Goal: Find specific page/section: Find specific page/section

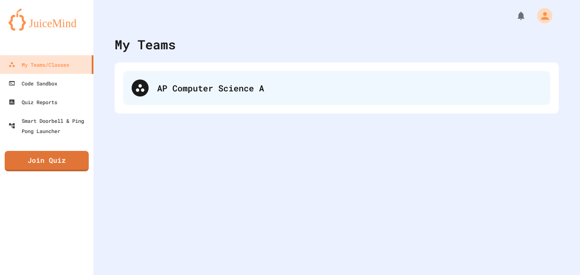
click at [260, 87] on div "AP Computer Science A" at bounding box center [349, 88] width 385 height 13
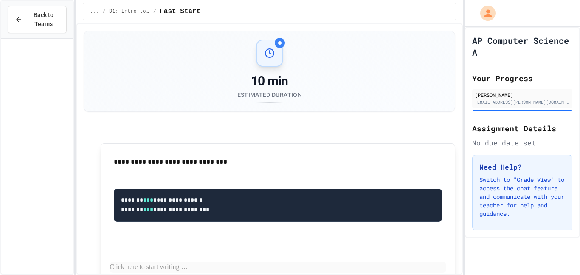
scroll to position [4924, 0]
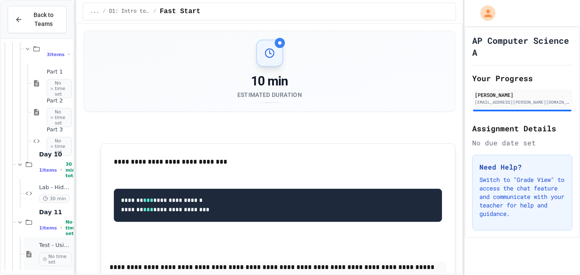
click at [38, 242] on div "Test - Using Classes and Objects No time set" at bounding box center [49, 254] width 50 height 34
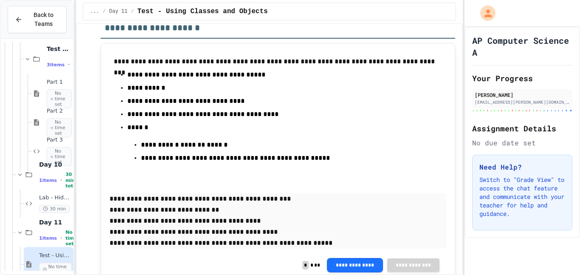
scroll to position [6411, 0]
